Goal: Information Seeking & Learning: Learn about a topic

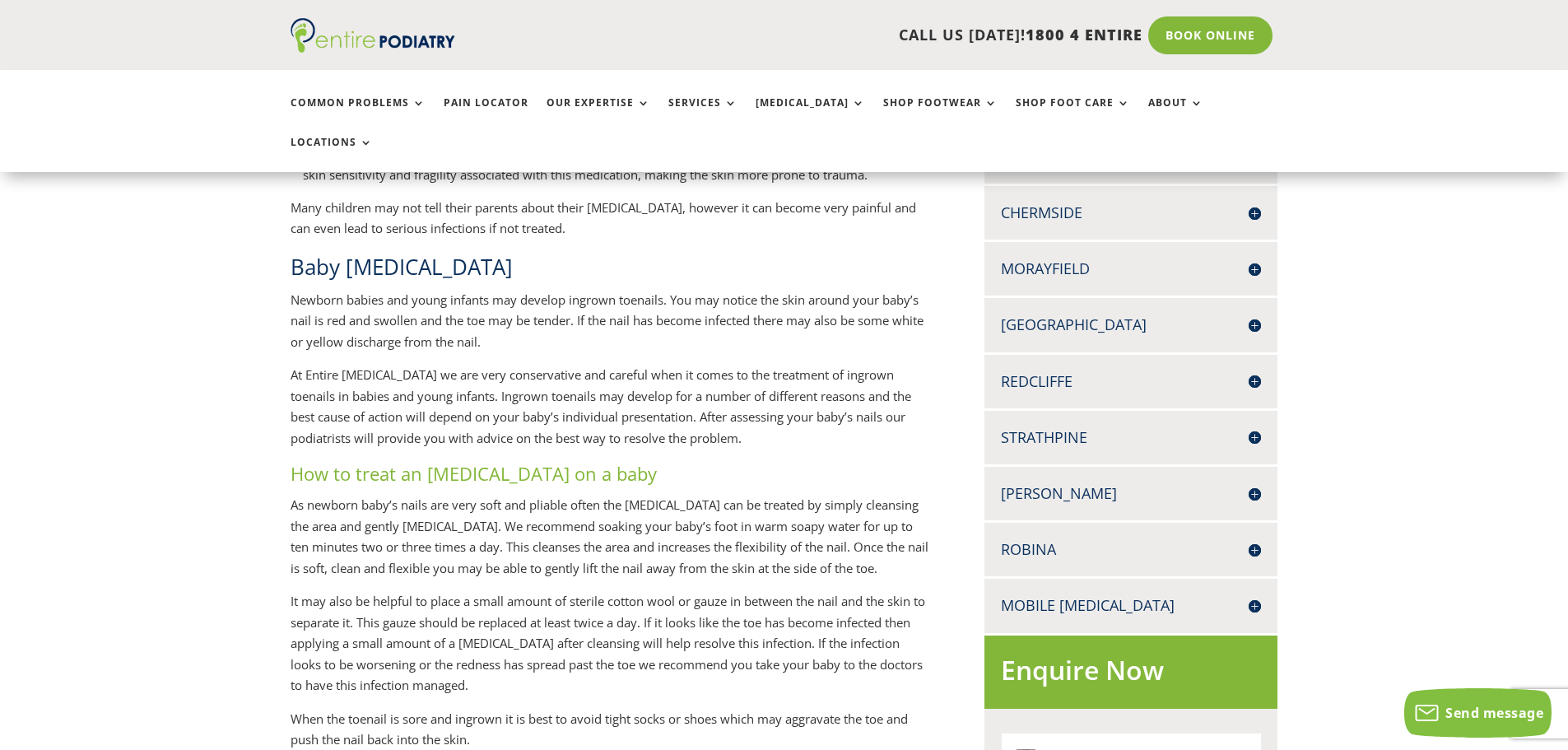
scroll to position [527, 0]
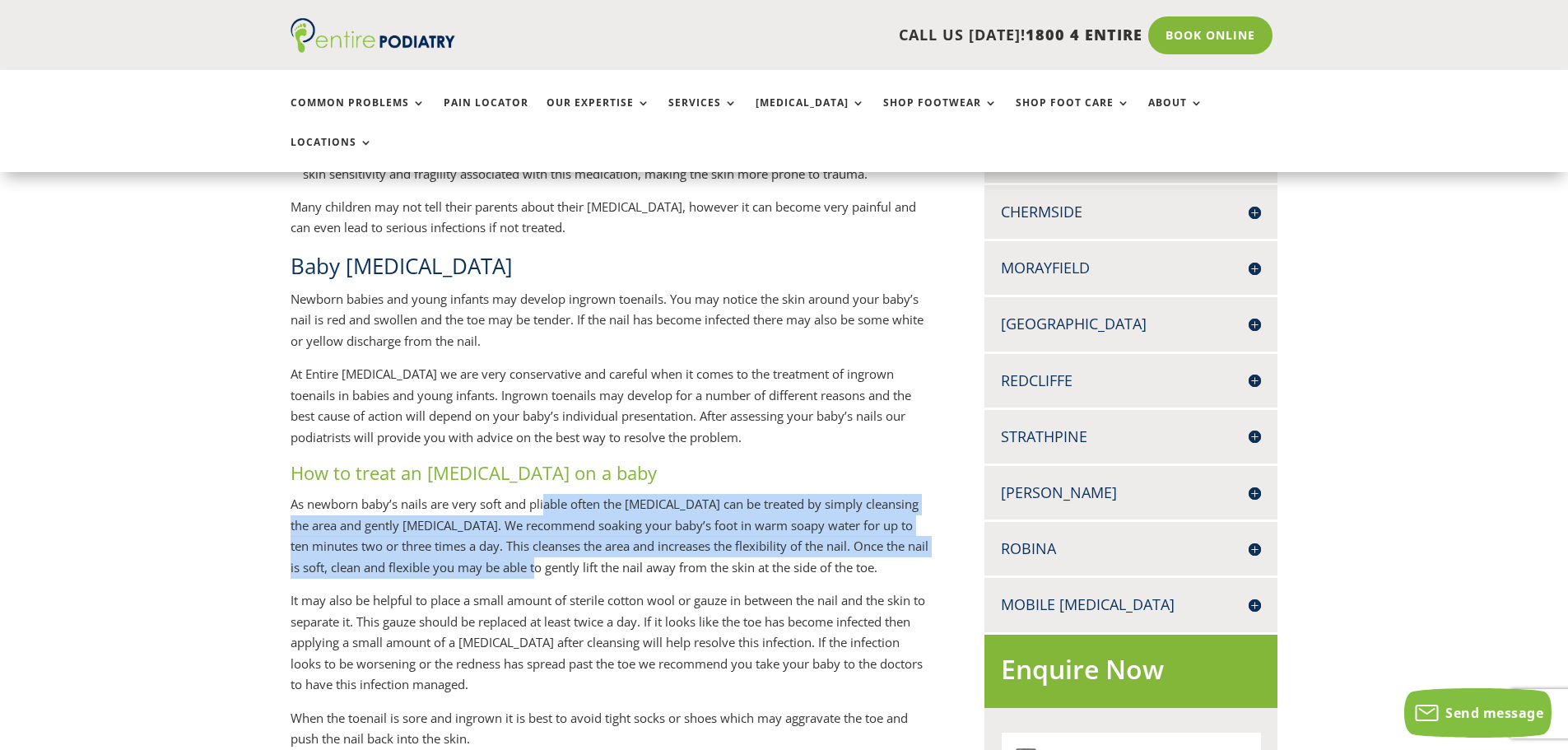
drag, startPoint x: 550, startPoint y: 483, endPoint x: 522, endPoint y: 546, distance: 68.9
click at [522, 546] on p "As newborn baby’s nails are very soft and pliable often the [MEDICAL_DATA] can …" at bounding box center [611, 542] width 640 height 97
drag, startPoint x: 617, startPoint y: 546, endPoint x: 270, endPoint y: 496, distance: 350.6
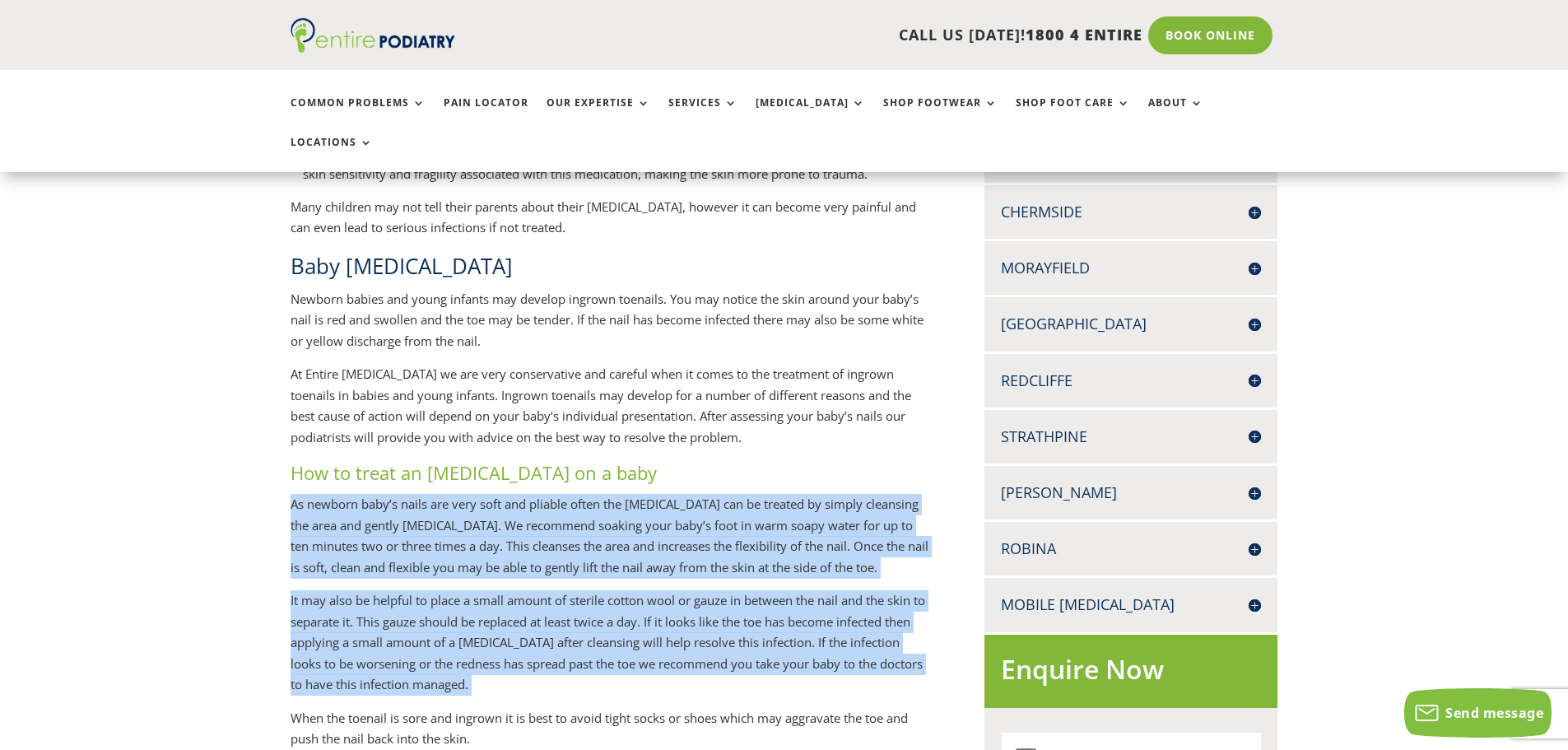
drag, startPoint x: 270, startPoint y: 496, endPoint x: 550, endPoint y: 663, distance: 326.0
click at [550, 663] on p "It may also be helpful to place a small amount of sterile cotton wool or gauze …" at bounding box center [611, 649] width 640 height 118
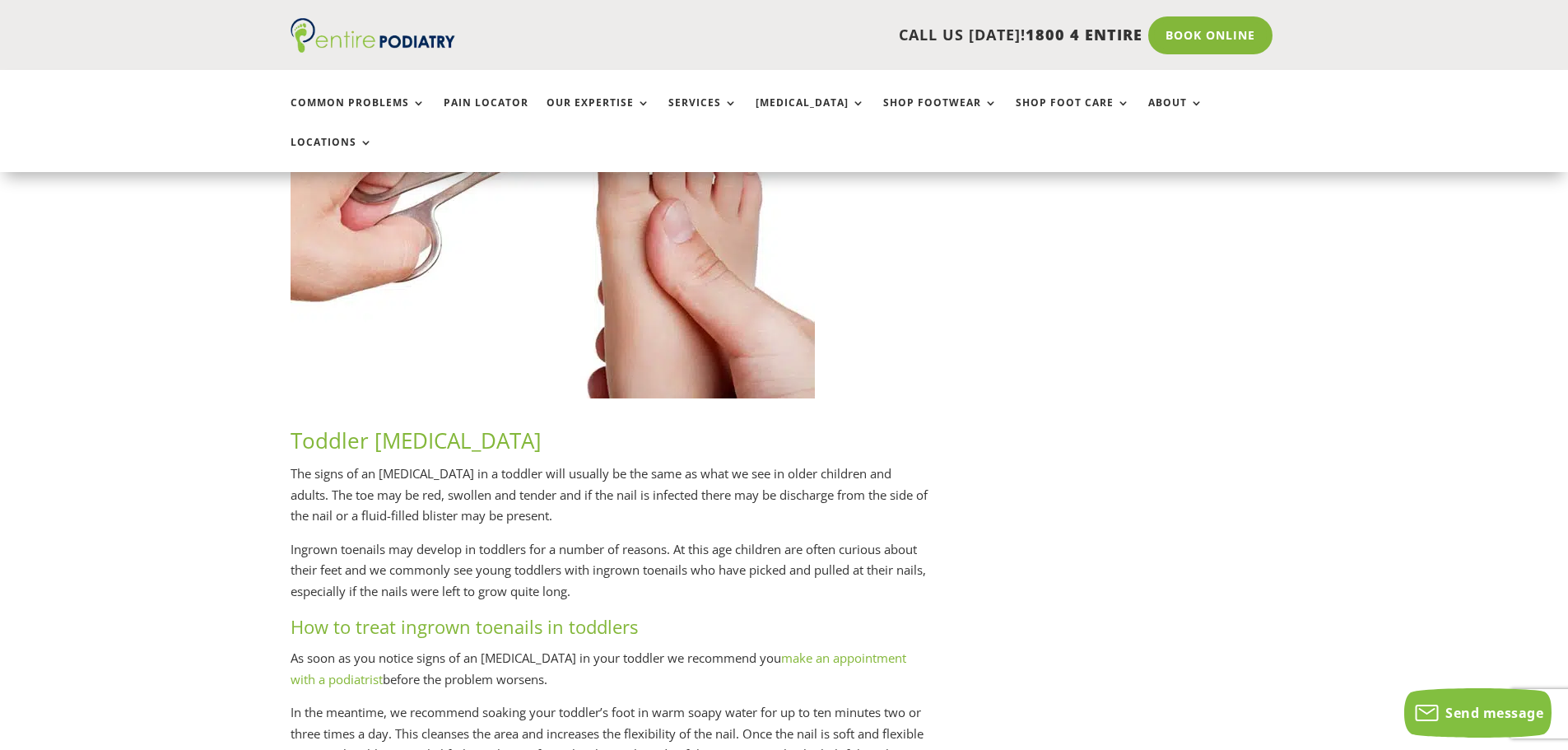
scroll to position [1581, 0]
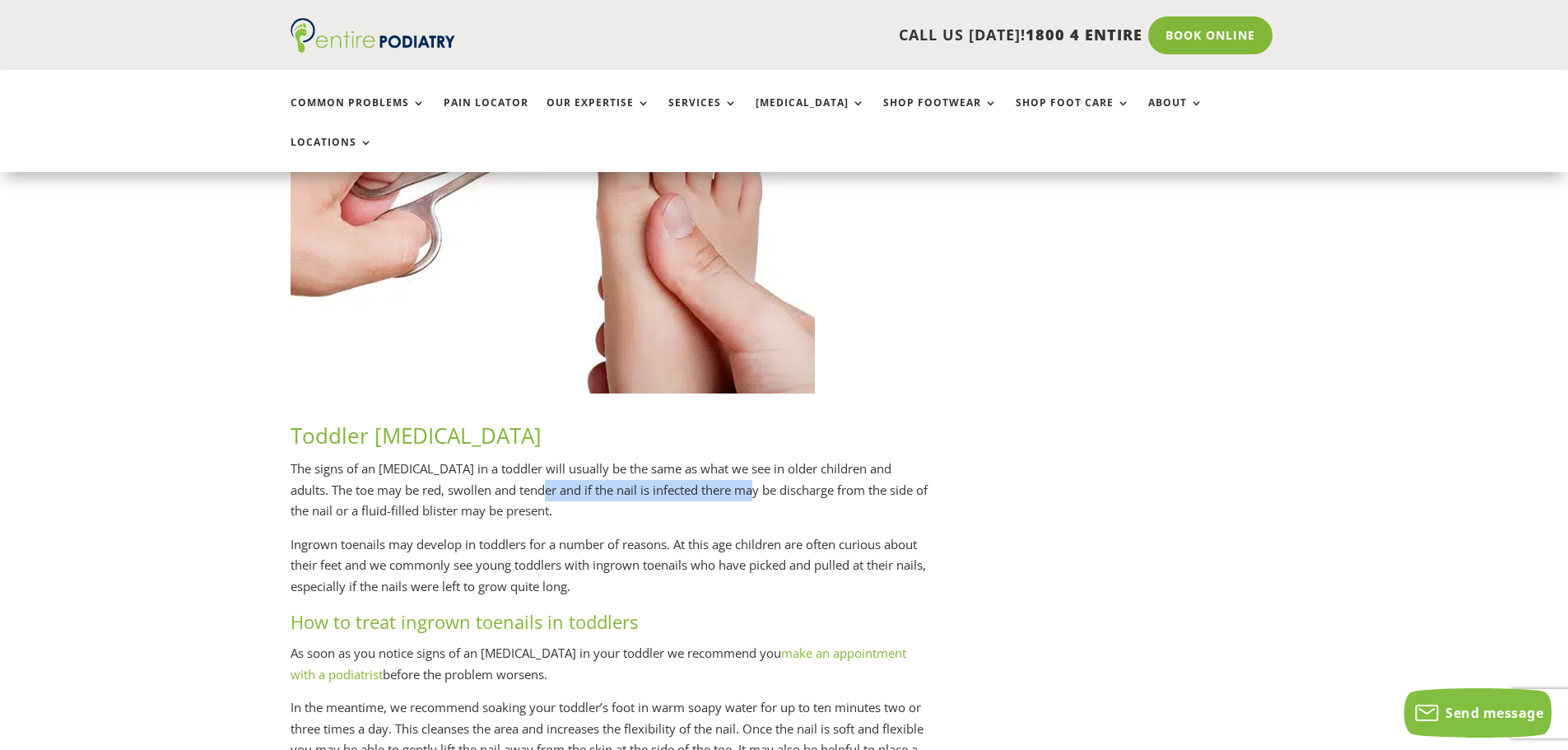
drag, startPoint x: 748, startPoint y: 462, endPoint x: 543, endPoint y: 449, distance: 205.4
click at [543, 459] on p "The signs of an [MEDICAL_DATA] in a toddler will usually be the same as what we…" at bounding box center [611, 496] width 640 height 76
click at [542, 459] on p "The signs of an [MEDICAL_DATA] in a toddler will usually be the same as what we…" at bounding box center [611, 496] width 640 height 76
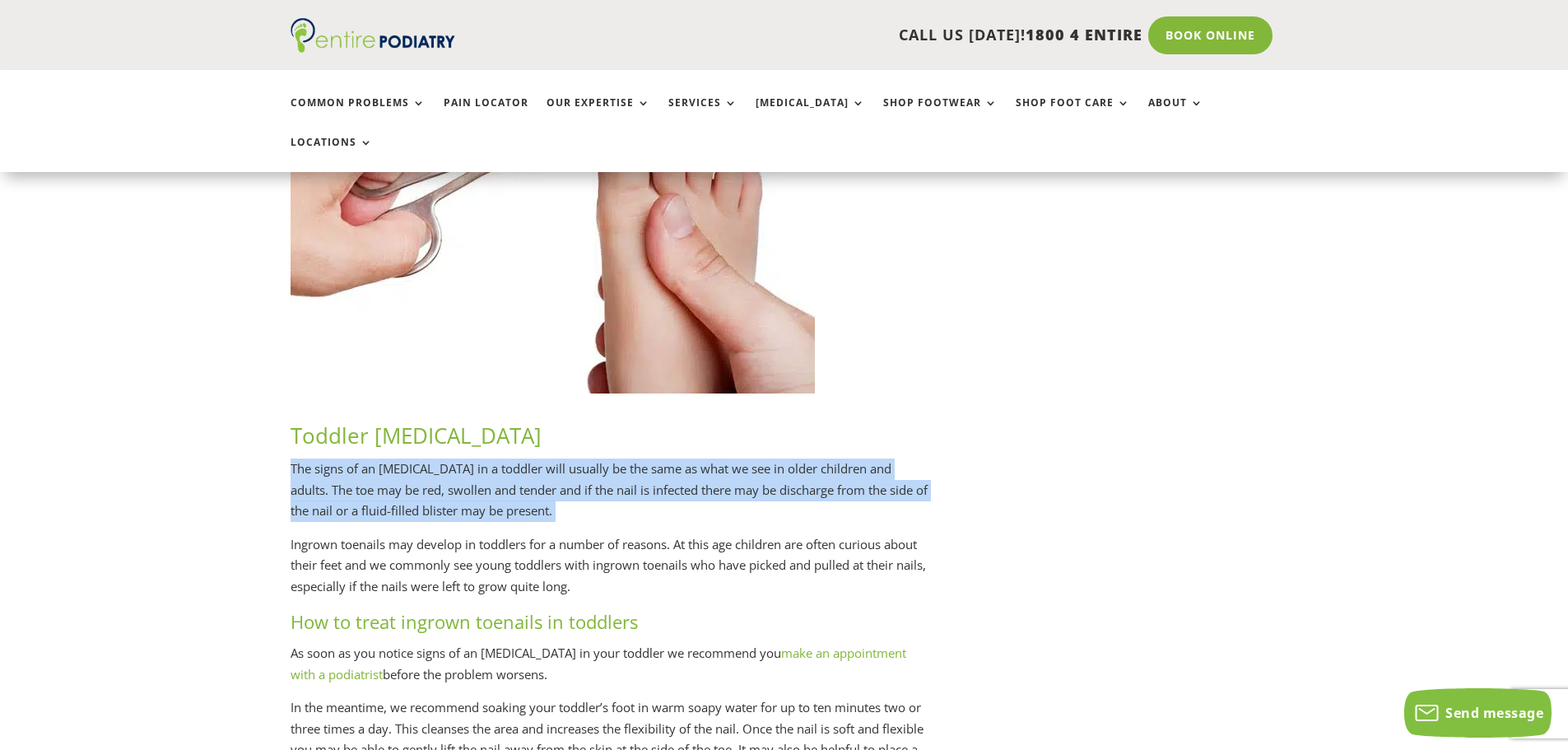
click at [542, 459] on p "The signs of an [MEDICAL_DATA] in a toddler will usually be the same as what we…" at bounding box center [611, 496] width 640 height 76
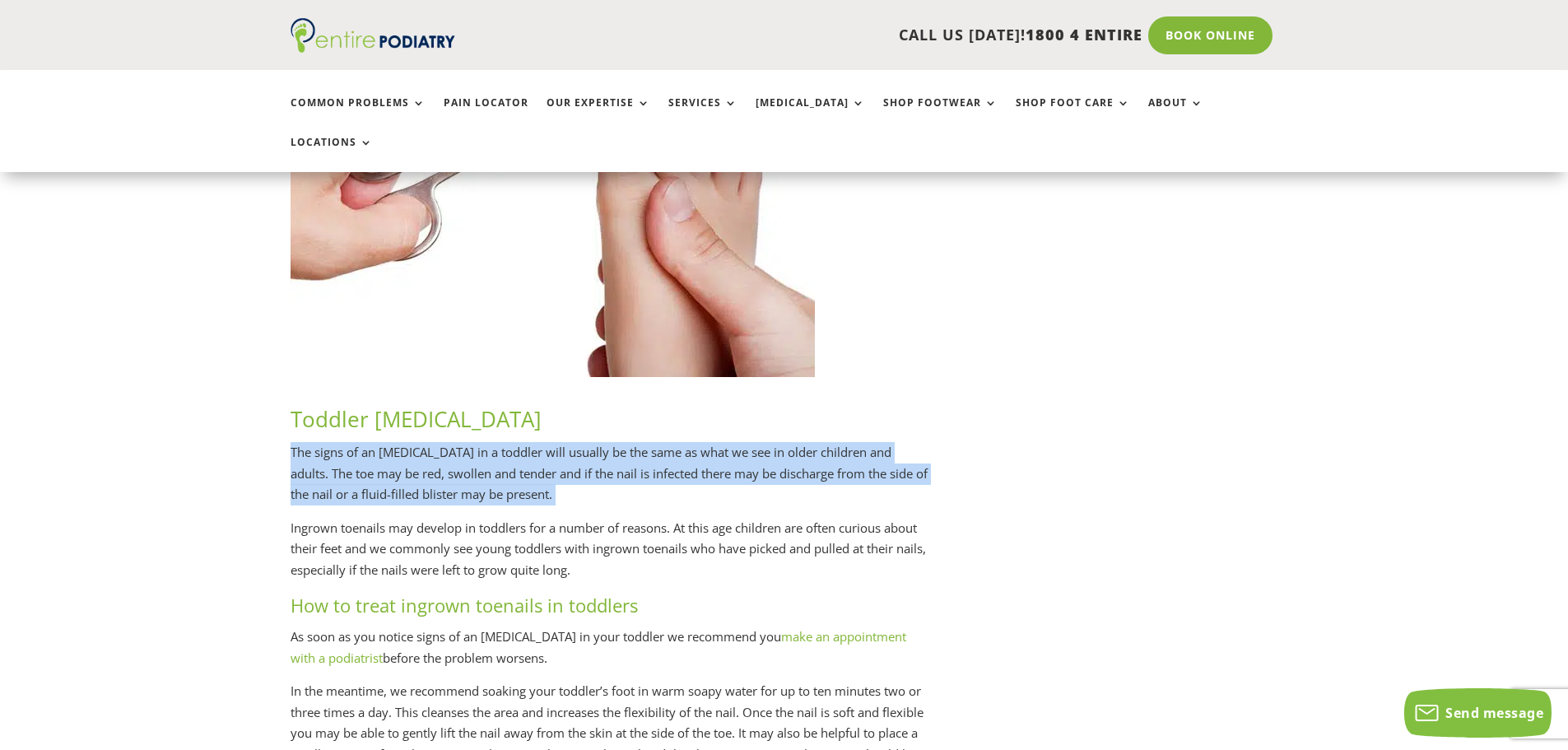
scroll to position [1845, 0]
